Goal: Book appointment/travel/reservation

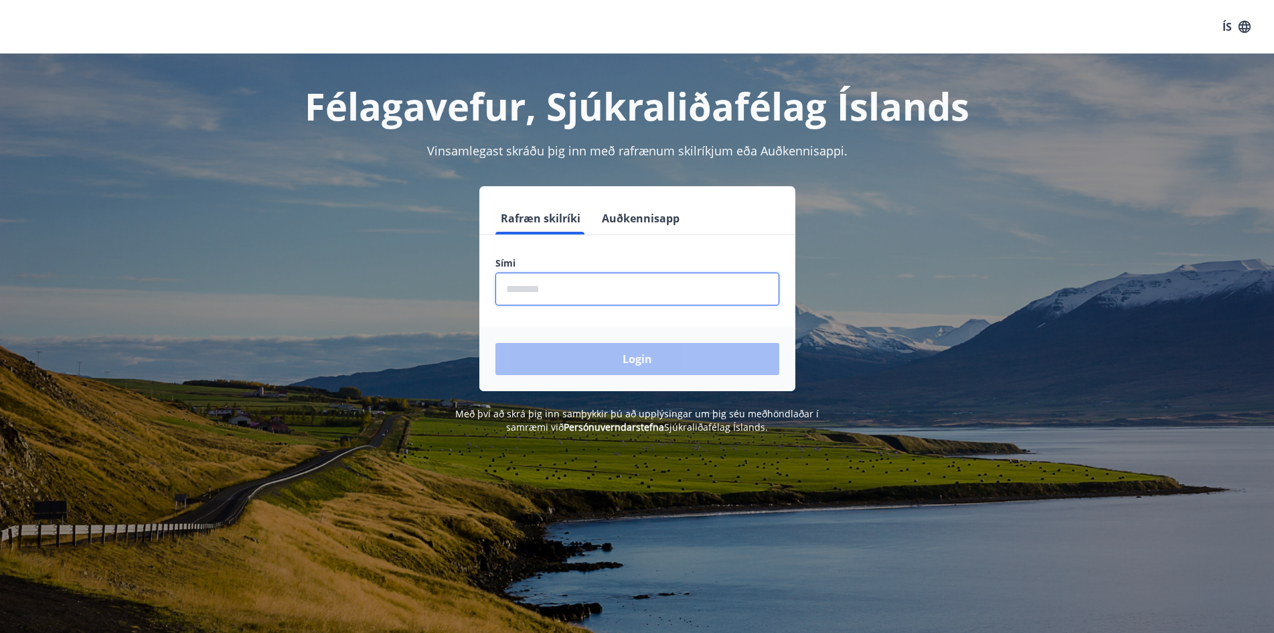
click at [591, 294] on input "phone" at bounding box center [637, 288] width 284 height 33
type input "********"
click at [495, 343] on button "Login" at bounding box center [637, 359] width 284 height 32
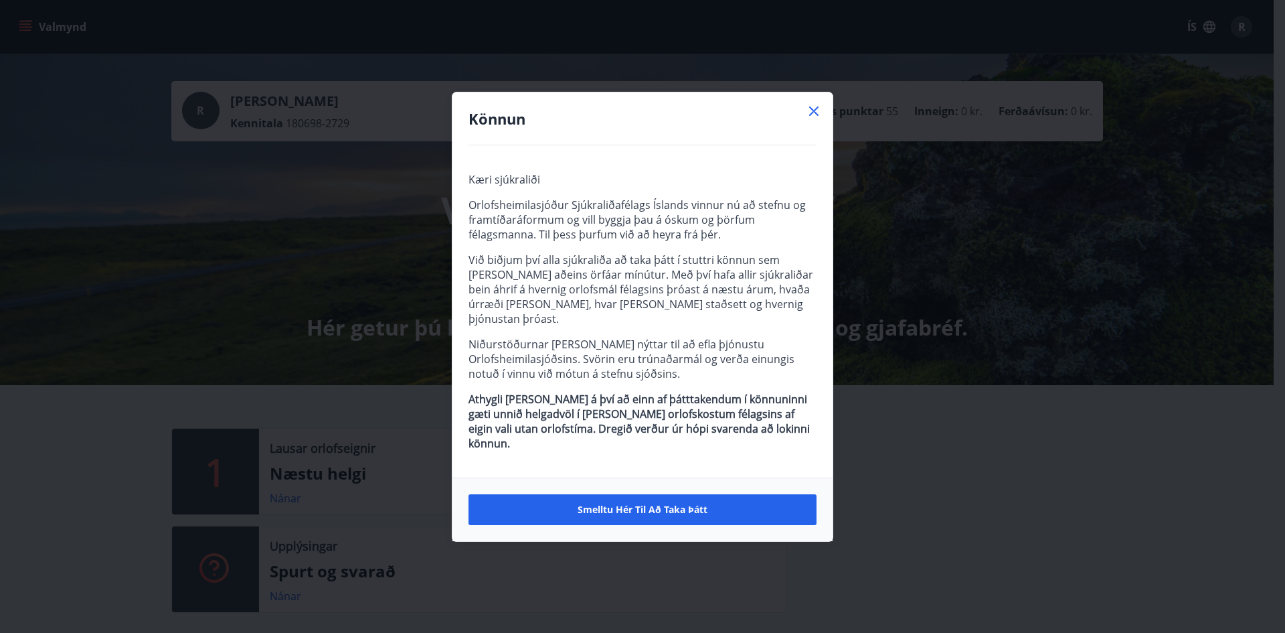
click at [812, 119] on icon at bounding box center [814, 111] width 16 height 16
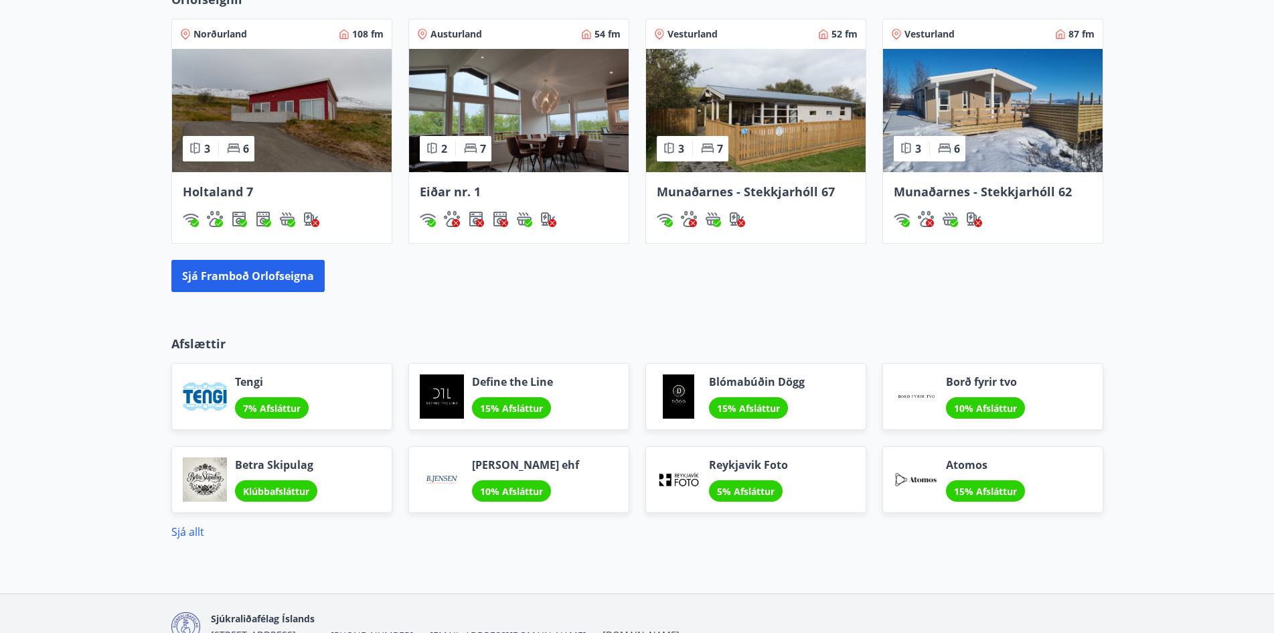
scroll to position [870, 0]
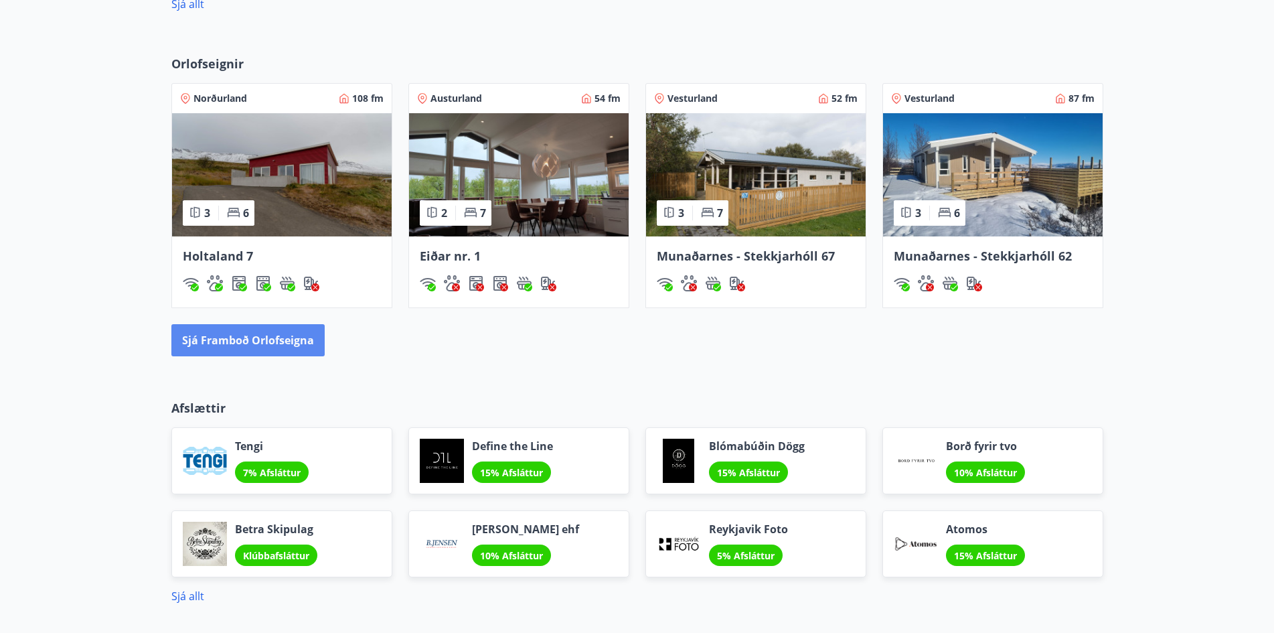
click at [288, 331] on button "Sjá framboð orlofseigna" at bounding box center [247, 340] width 153 height 32
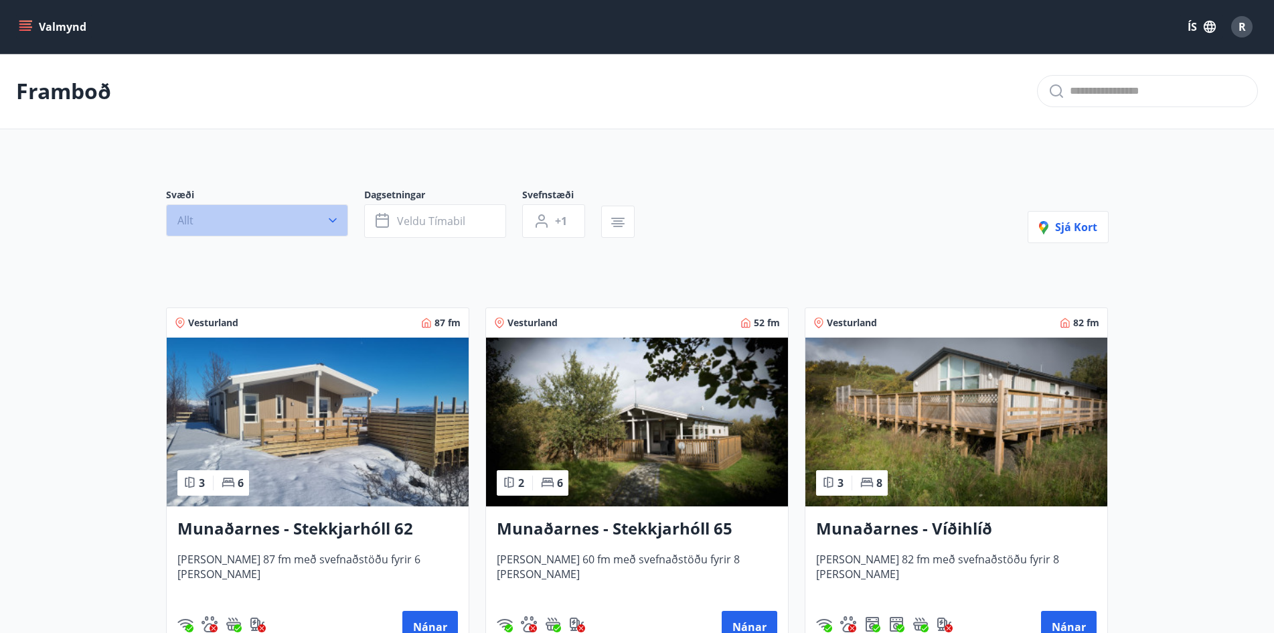
click at [315, 228] on button "Allt" at bounding box center [257, 220] width 182 height 32
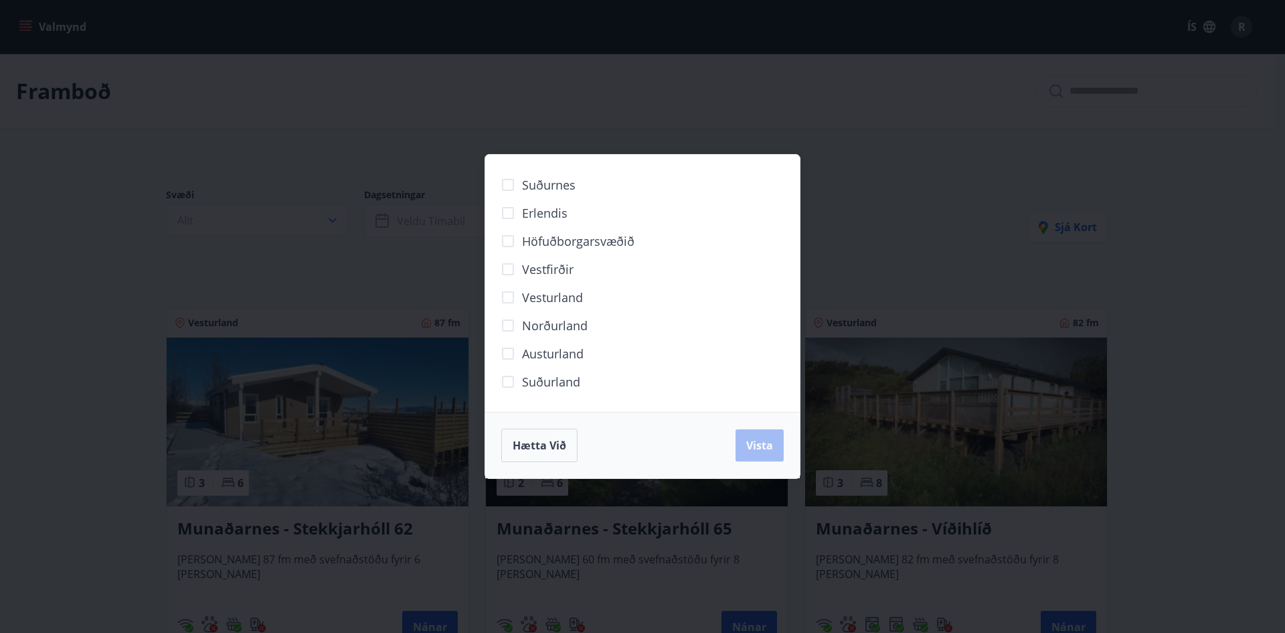
click at [530, 315] on label "Norðurland" at bounding box center [541, 325] width 94 height 28
click at [763, 443] on span "Vista" at bounding box center [759, 445] width 27 height 15
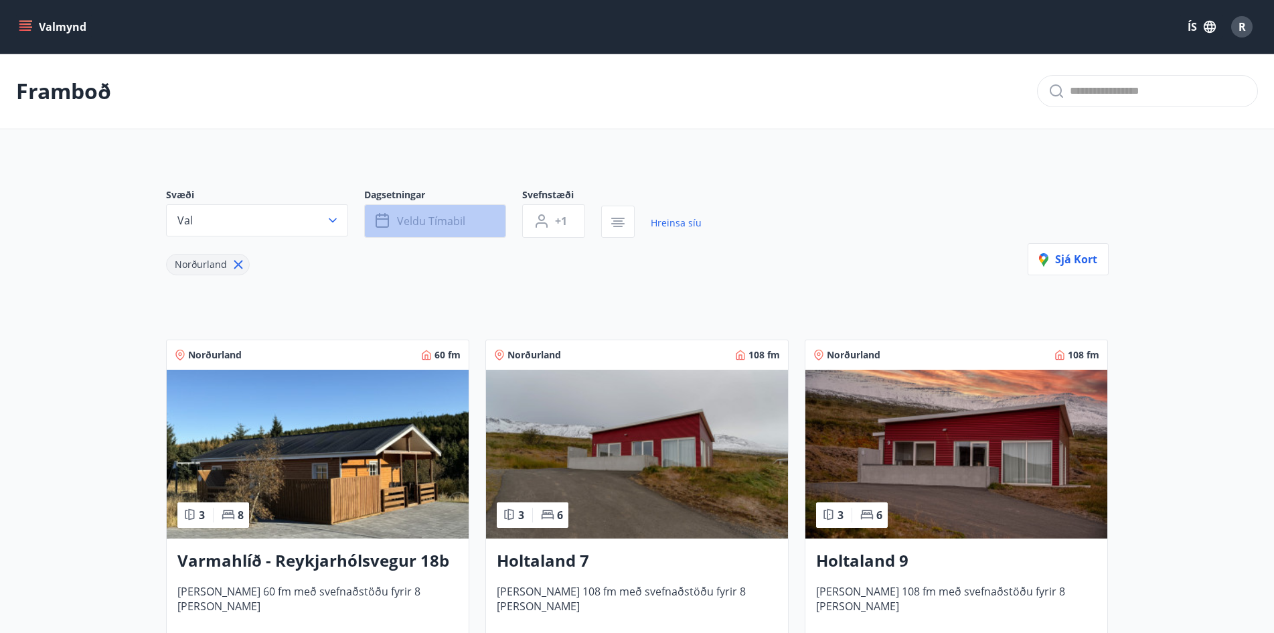
click at [376, 214] on icon "button" at bounding box center [384, 221] width 16 height 16
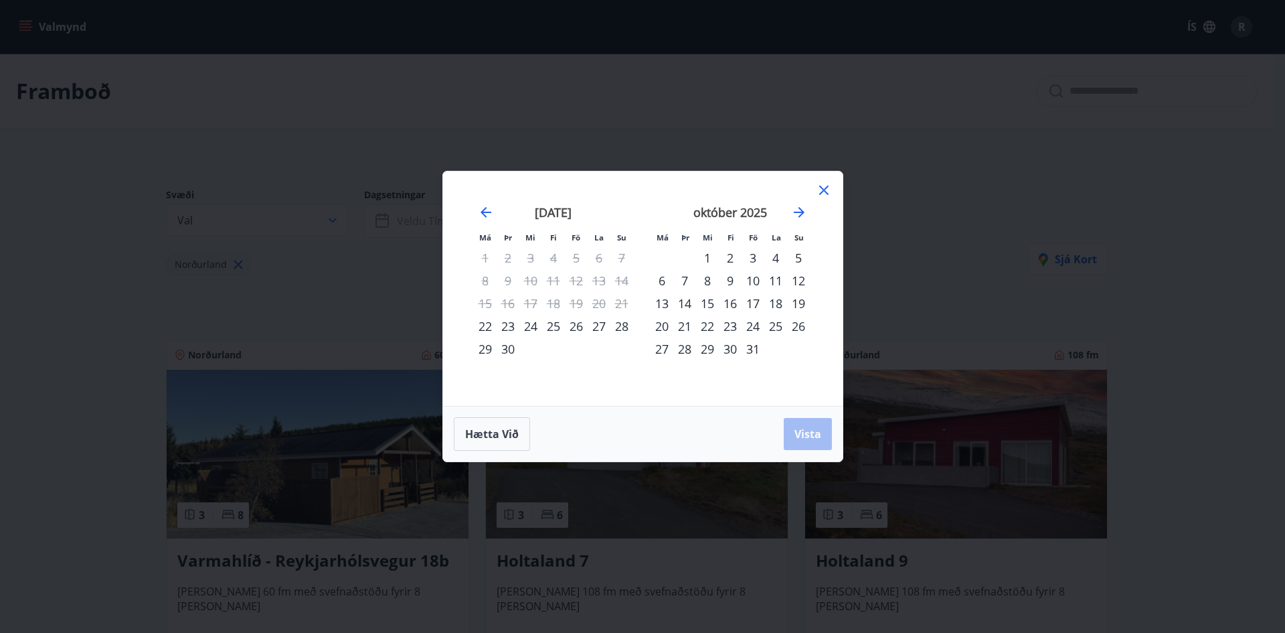
click at [752, 278] on div "10" at bounding box center [753, 280] width 23 height 23
click at [796, 274] on div "12" at bounding box center [798, 280] width 23 height 23
click at [795, 424] on button "Vista" at bounding box center [808, 434] width 48 height 32
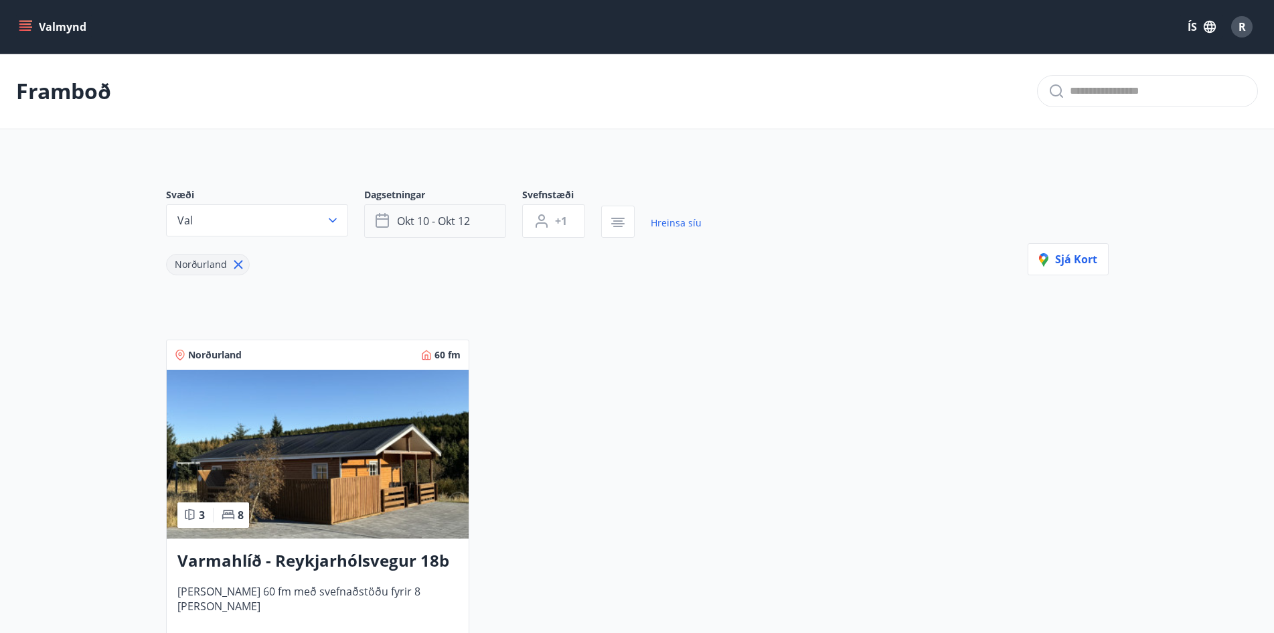
click at [462, 216] on span "okt 10 - okt 12" at bounding box center [433, 221] width 73 height 15
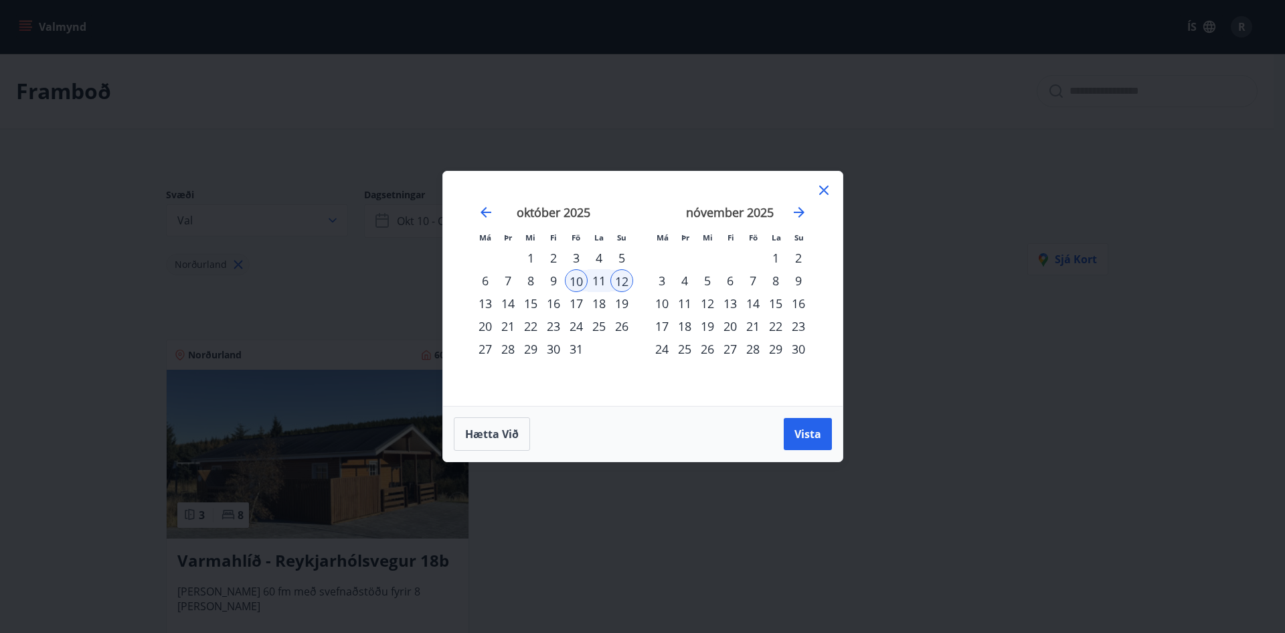
click at [595, 277] on div "11" at bounding box center [599, 280] width 23 height 23
click at [577, 276] on div "10" at bounding box center [576, 280] width 23 height 23
click at [588, 276] on div "11" at bounding box center [599, 280] width 23 height 23
click at [789, 426] on button "Vista" at bounding box center [808, 434] width 48 height 32
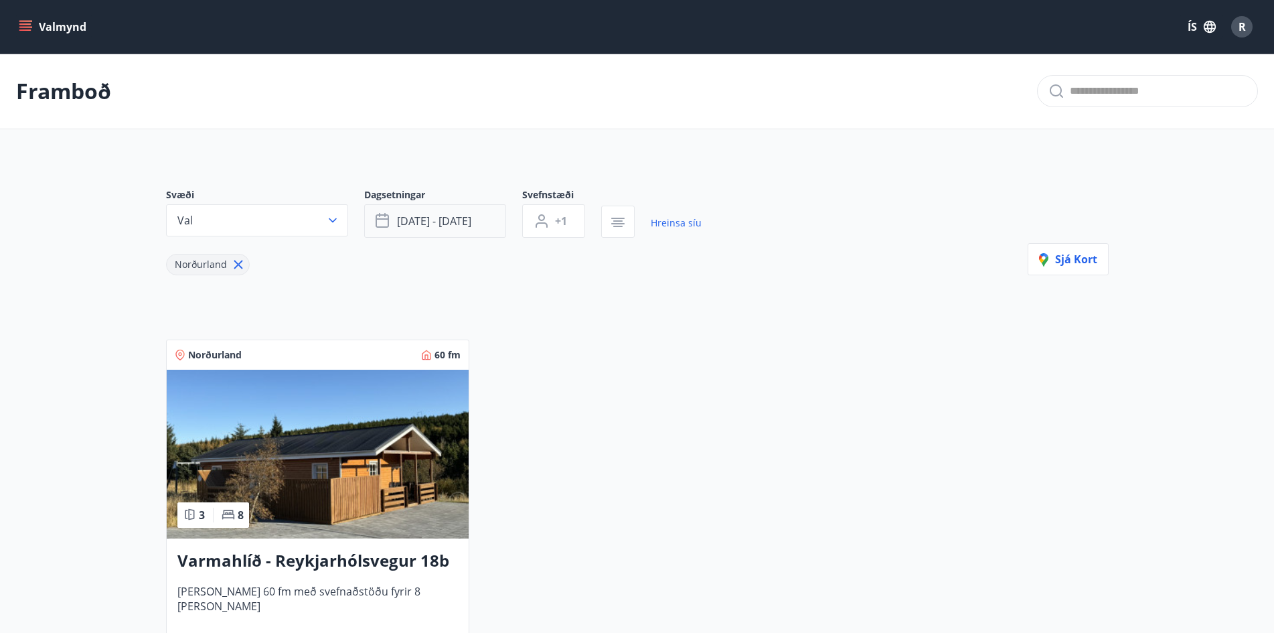
click at [458, 222] on span "[DATE] - [DATE]" at bounding box center [434, 221] width 74 height 15
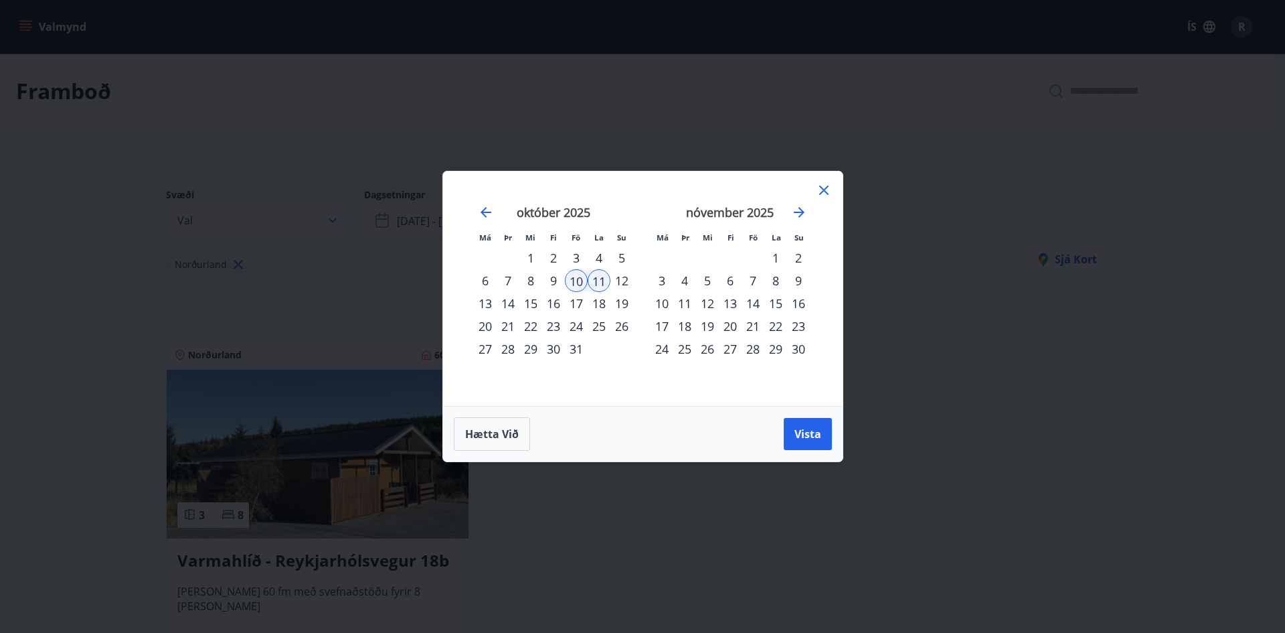
click at [597, 282] on div "11" at bounding box center [599, 280] width 23 height 23
click at [619, 282] on div "12" at bounding box center [622, 280] width 23 height 23
click at [818, 451] on div "Hætta við Vista" at bounding box center [643, 434] width 400 height 56
click at [811, 430] on span "Vista" at bounding box center [808, 433] width 27 height 15
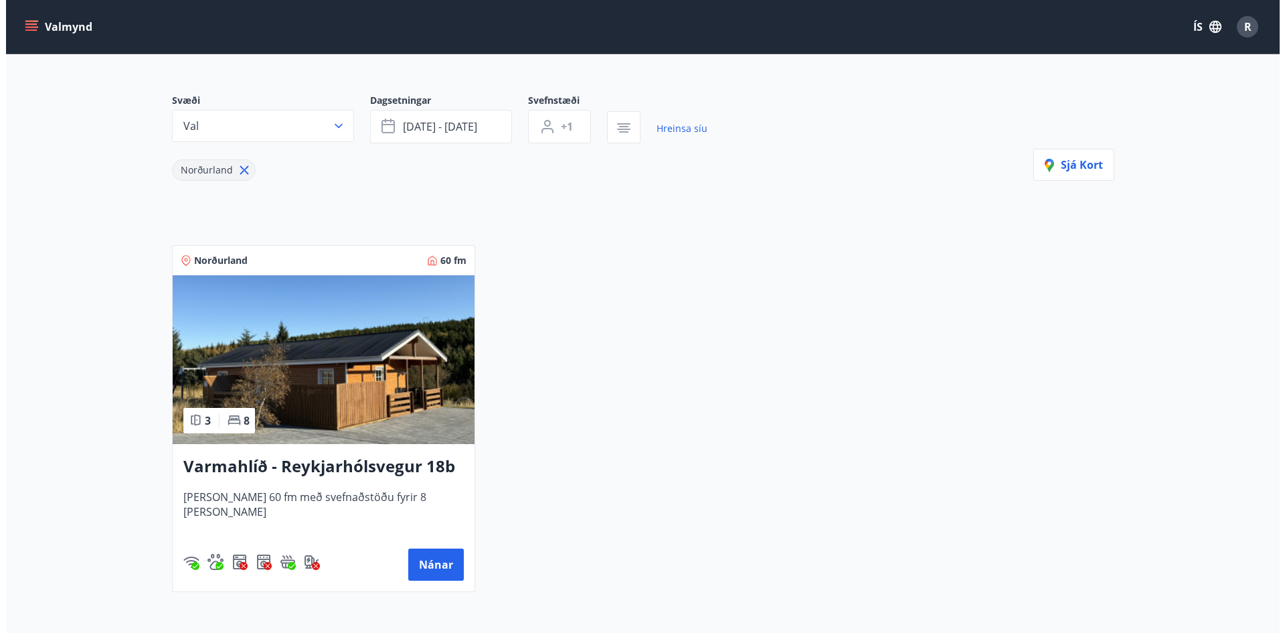
scroll to position [29, 0]
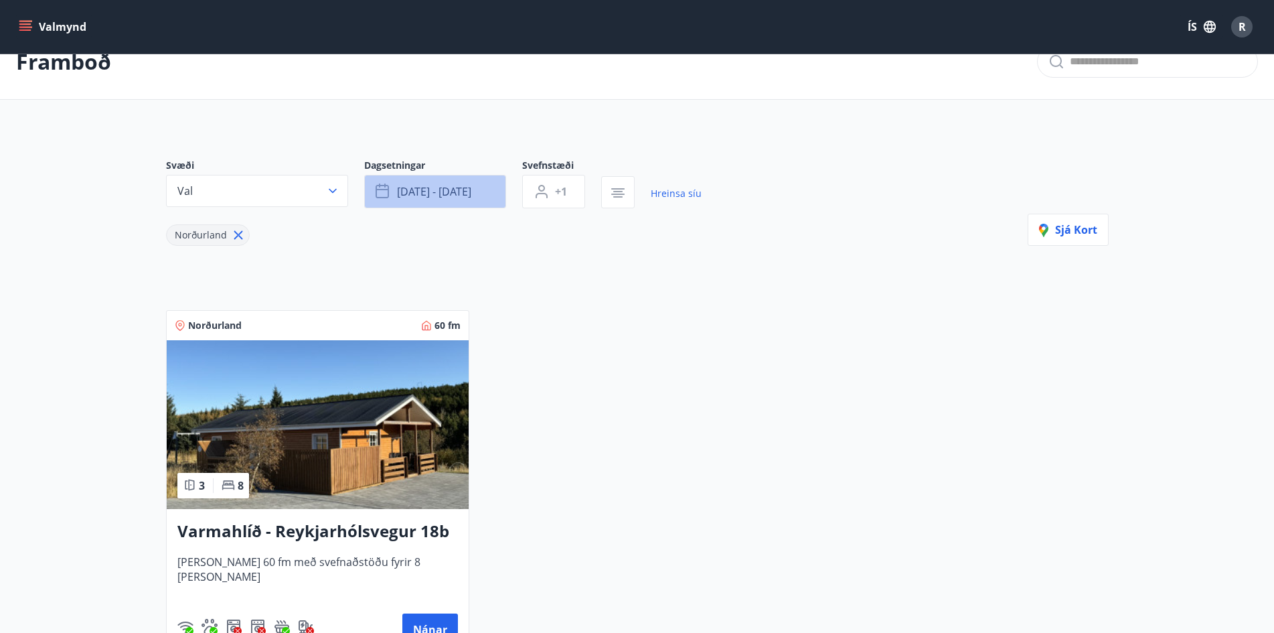
click at [452, 195] on span "[DATE] - [DATE]" at bounding box center [434, 191] width 74 height 15
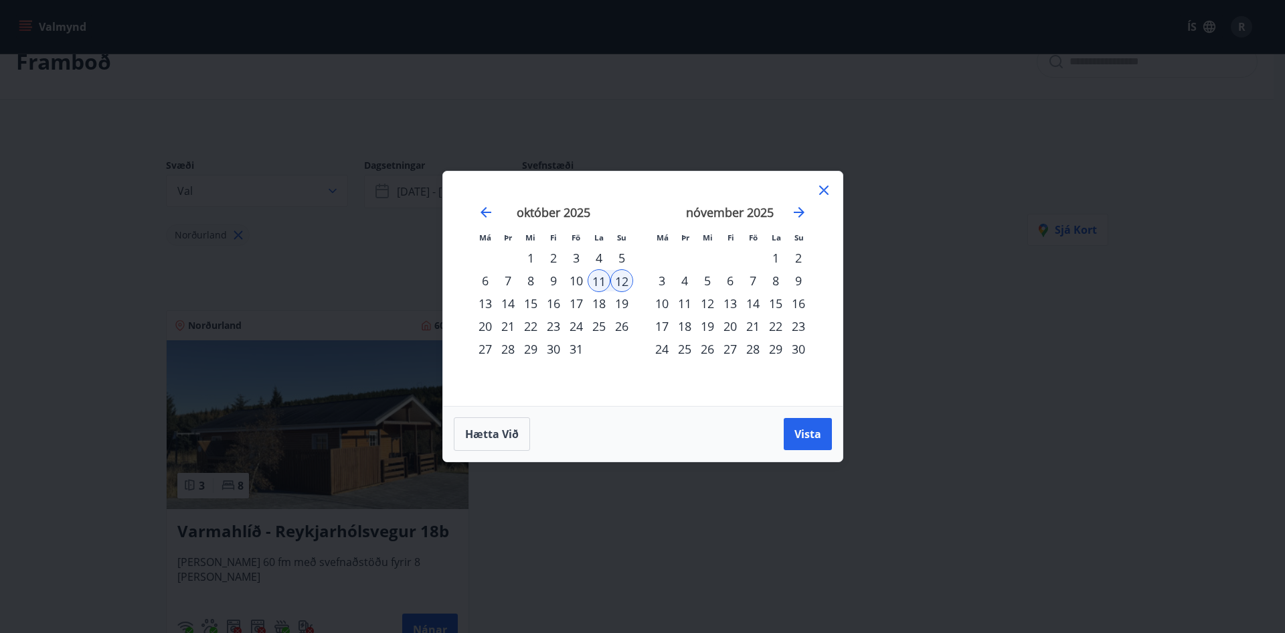
click at [353, 252] on div "Má Þr Mi Fi Fö La Su Má Þr Mi Fi Fö La Su [DATE] 1 2 3 4 5 6 7 8 9 10 11 12 13 …" at bounding box center [642, 316] width 1285 height 633
click at [333, 48] on div "Má Þr Mi Fi Fö La Su Má Þr Mi Fi Fö La Su [DATE] 1 2 3 4 5 6 7 8 9 10 11 12 13 …" at bounding box center [642, 316] width 1285 height 633
click at [827, 186] on icon at bounding box center [824, 190] width 16 height 16
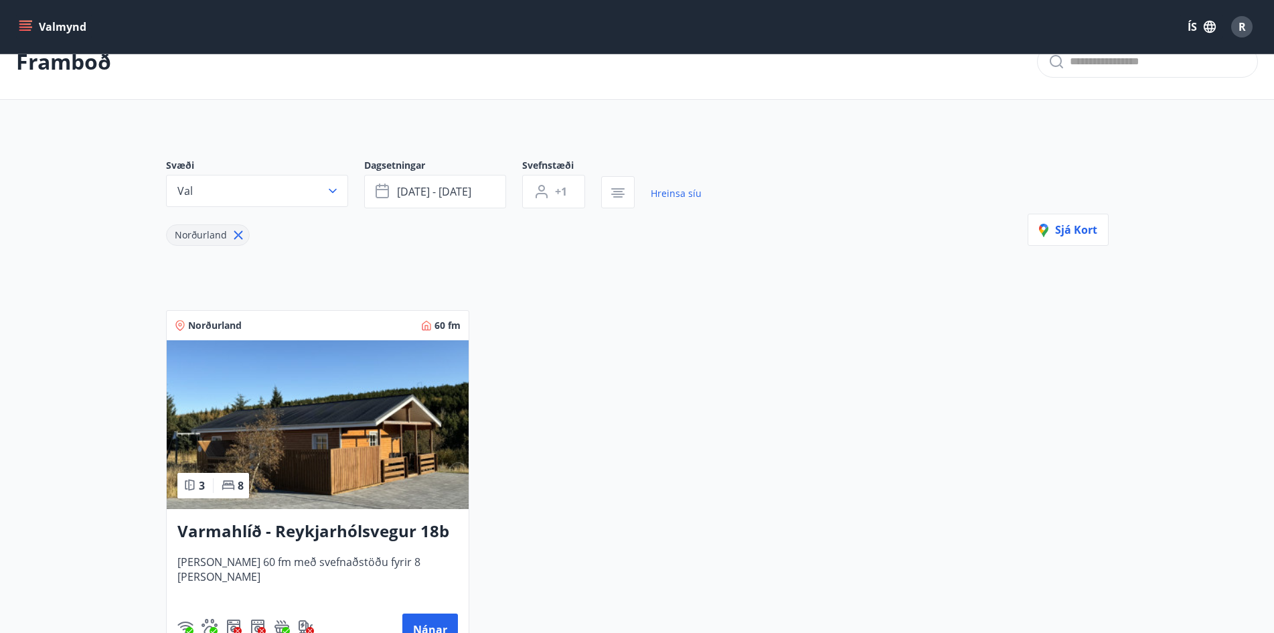
click at [1251, 21] on span "R" at bounding box center [1241, 26] width 21 height 21
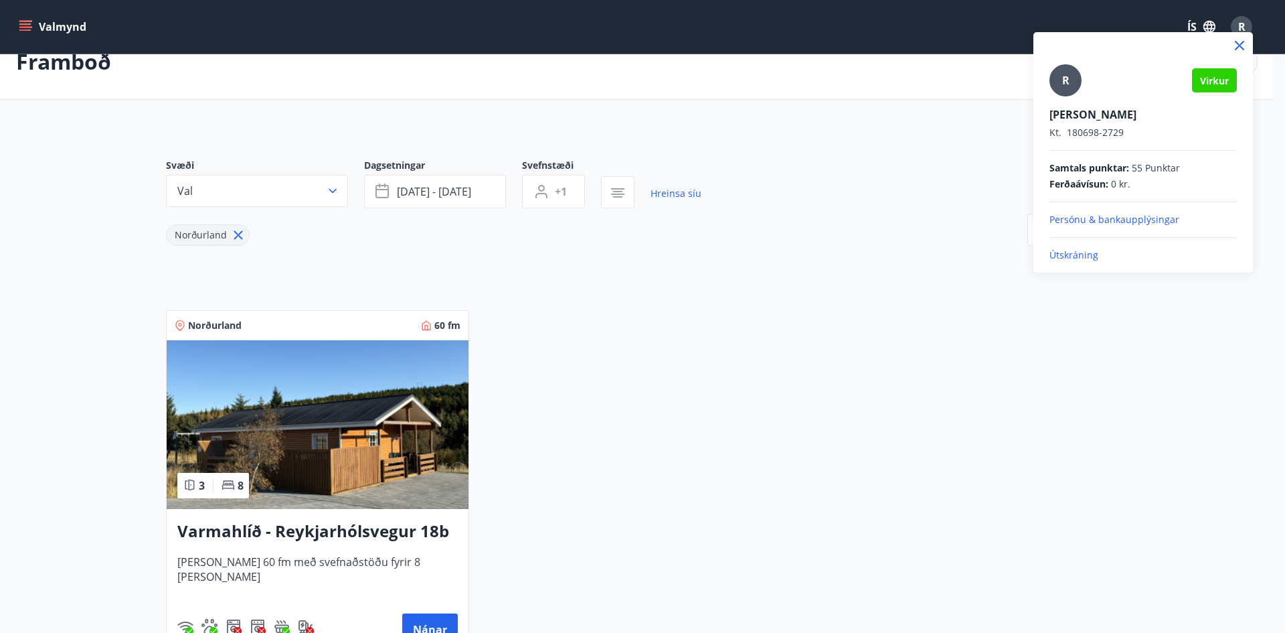
drag, startPoint x: 1109, startPoint y: 251, endPoint x: 1091, endPoint y: 251, distance: 17.4
click at [1107, 251] on p "Útskráning" at bounding box center [1143, 254] width 187 height 13
click at [1091, 251] on p "Útskráning" at bounding box center [1143, 254] width 187 height 13
